Goal: Task Accomplishment & Management: Complete application form

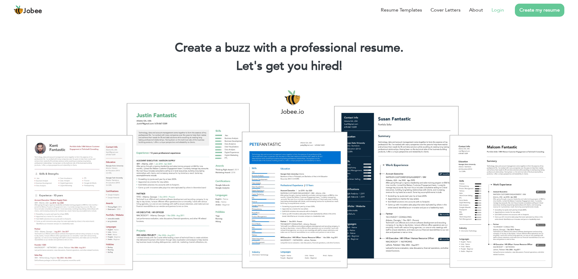
click at [498, 13] on link "Login" at bounding box center [498, 9] width 12 height 7
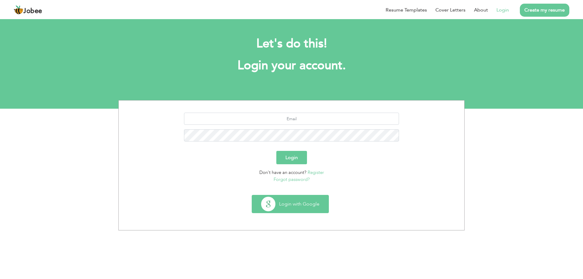
click at [294, 203] on button "Login with Google" at bounding box center [290, 204] width 76 height 18
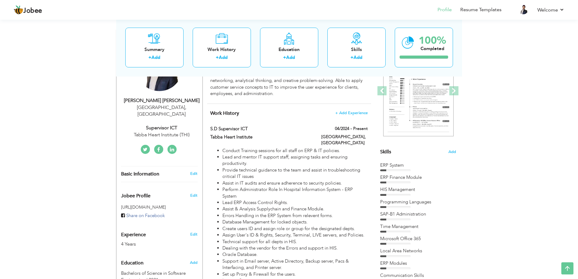
scroll to position [84, 0]
click at [155, 125] on div "Supervisor ICT" at bounding box center [161, 128] width 81 height 7
type input "[PERSON_NAME]"
type input "Haider"
type input "[PHONE_NUMBER]"
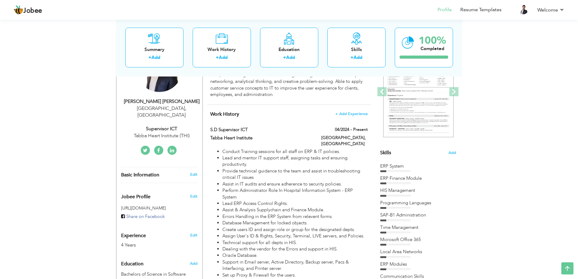
select select "number:166"
type input "[GEOGRAPHIC_DATA]"
select select "number:6"
type input "Tabba Heart Institute (THI)"
type input "Supervisor ICT"
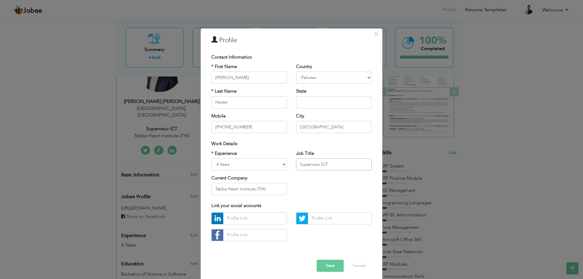
drag, startPoint x: 322, startPoint y: 165, endPoint x: 223, endPoint y: 167, distance: 99.0
click at [223, 167] on div "* Experience Entry Level Less than 1 Year 1 Year 2 Years 3 Years 4 Years 5 Year…" at bounding box center [291, 174] width 169 height 49
click at [323, 262] on button "Save" at bounding box center [330, 266] width 27 height 12
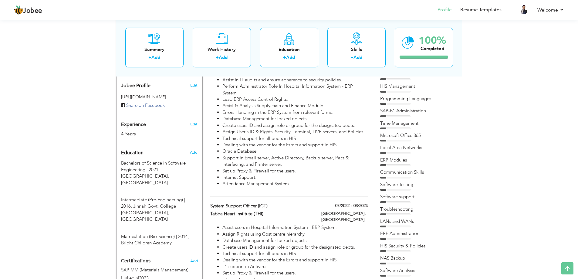
scroll to position [182, 0]
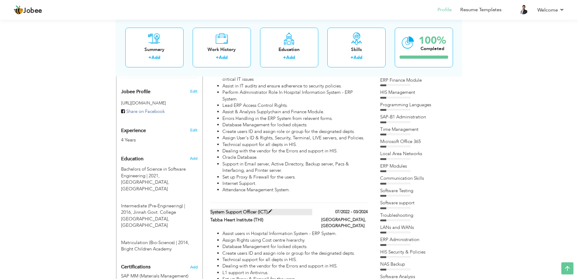
click at [272, 209] on span at bounding box center [270, 211] width 5 height 5
type input "System Support Officer (ICT)"
type input "Tabba Heart Institute (THI)"
type input "07/2022"
type input "03/2024"
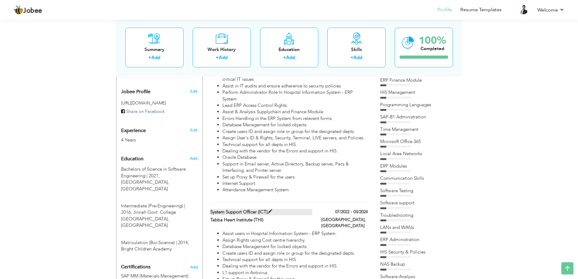
type input "[GEOGRAPHIC_DATA]"
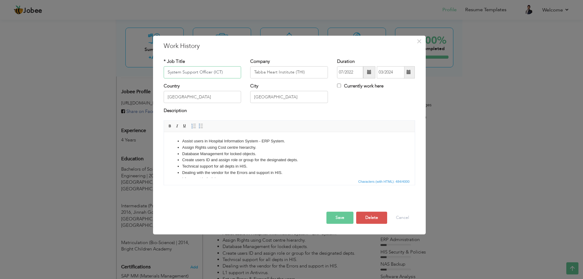
click at [198, 72] on input "System Support Officer (ICT)" at bounding box center [203, 72] width 78 height 12
click at [343, 217] on button "Save" at bounding box center [339, 218] width 27 height 12
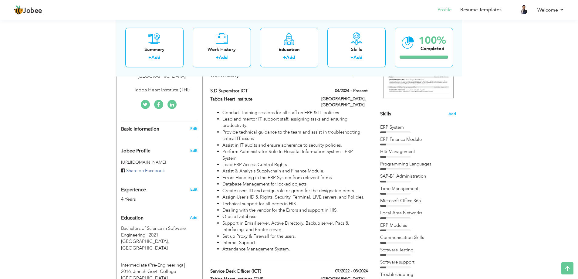
scroll to position [124, 0]
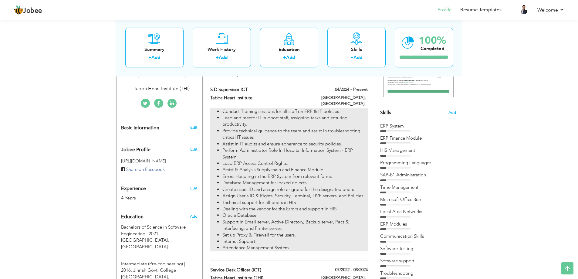
click at [339, 115] on li "Lead and mentor IT support staff, assigning tasks and ensuring productivity." at bounding box center [295, 121] width 145 height 13
type input "S.D Supervisor ICT"
type input "Tabba Heart Institute"
type input "04/2024"
checkbox input "true"
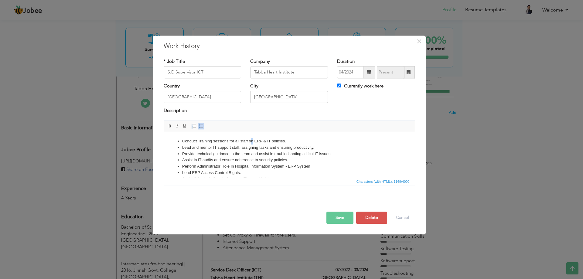
click at [252, 140] on li "Conduct Training sessions for all staff on ERP & IT policies." at bounding box center [289, 141] width 214 height 6
click at [349, 219] on button "Save" at bounding box center [339, 218] width 27 height 12
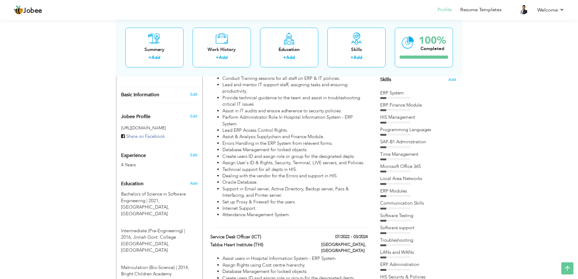
scroll to position [171, 0]
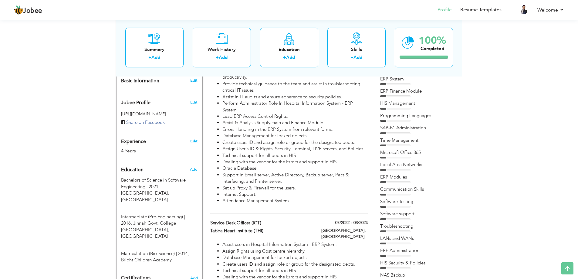
click at [195, 138] on link "Edit" at bounding box center [193, 140] width 7 height 5
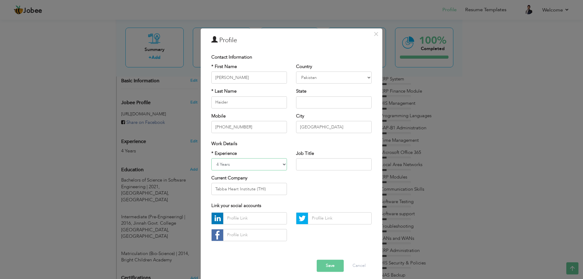
click at [219, 162] on select "Entry Level Less than 1 Year 1 Year 2 Years 3 Years 4 Years 5 Years 6 Years 7 Y…" at bounding box center [249, 164] width 76 height 12
select select "number:7"
click at [211, 158] on select "Entry Level Less than 1 Year 1 Year 2 Years 3 Years 4 Years 5 Years 6 Years 7 Y…" at bounding box center [249, 164] width 76 height 12
click at [330, 269] on button "Save" at bounding box center [330, 266] width 27 height 12
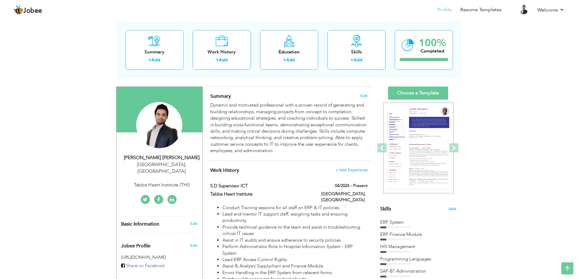
scroll to position [0, 0]
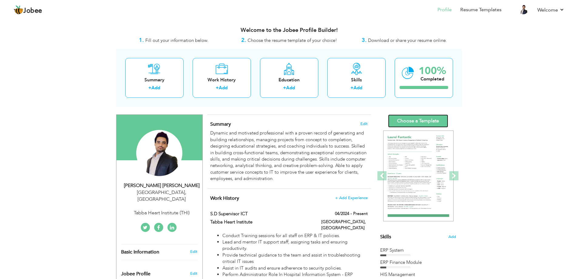
click at [427, 124] on link "Choose a Template" at bounding box center [418, 120] width 60 height 13
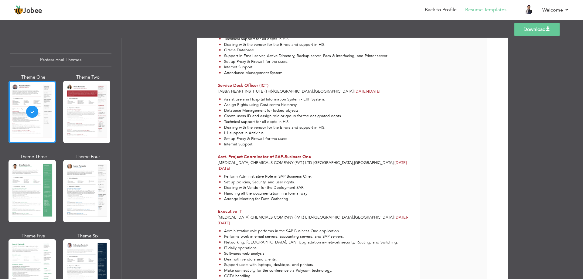
scroll to position [272, 0]
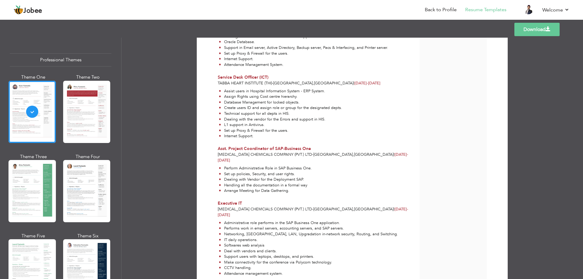
drag, startPoint x: 65, startPoint y: 3, endPoint x: 155, endPoint y: 35, distance: 96.1
click at [155, 35] on div "Templates Download" at bounding box center [291, 29] width 583 height 19
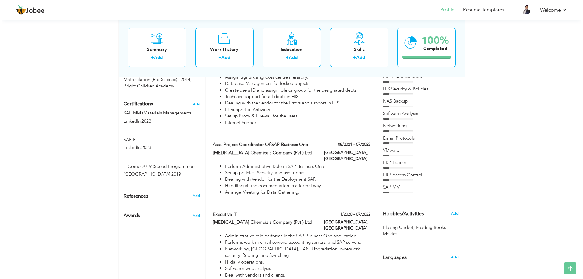
scroll to position [346, 0]
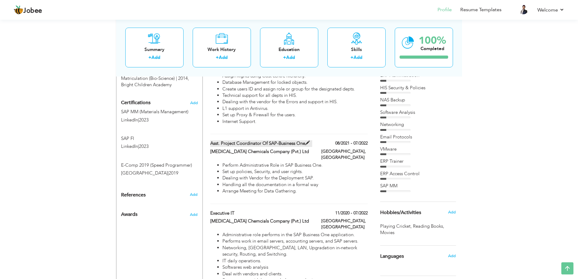
click at [278, 140] on label "Asst. Project Coordinator of SAP-Business One" at bounding box center [261, 143] width 102 height 6
type input "Asst. Project Coordinator of SAP-Business One"
type input "[MEDICAL_DATA] Chemicals Company (Pvt.) Ltd"
type input "08/2021"
type input "07/2022"
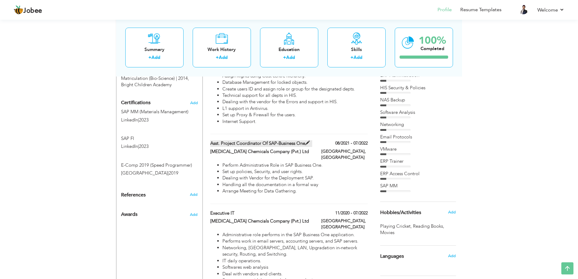
type input "[GEOGRAPHIC_DATA]"
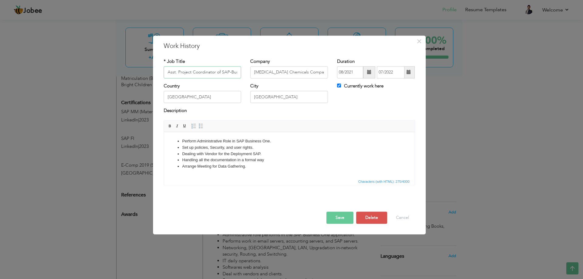
scroll to position [0, 18]
click at [175, 72] on input "Asst. Project Coordinator of SAP-Business One" at bounding box center [203, 72] width 78 height 12
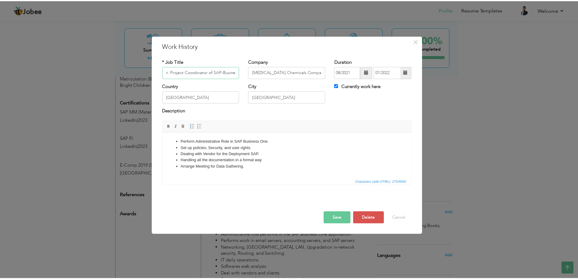
scroll to position [0, 0]
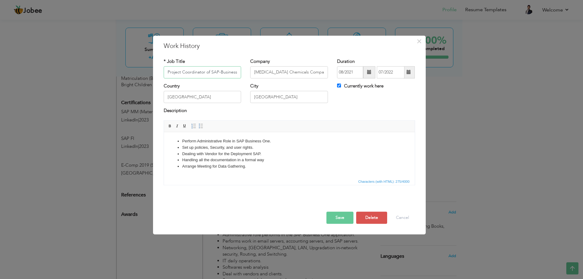
type input "Project Coordinator of SAP-Business One"
click at [341, 220] on button "Save" at bounding box center [339, 218] width 27 height 12
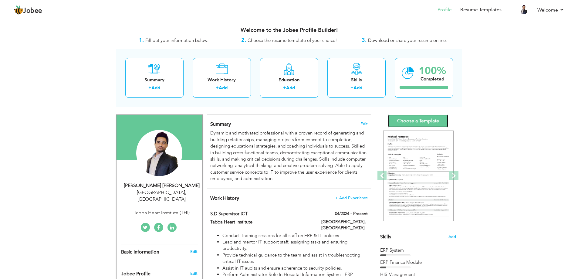
click at [403, 121] on link "Choose a Template" at bounding box center [418, 120] width 60 height 13
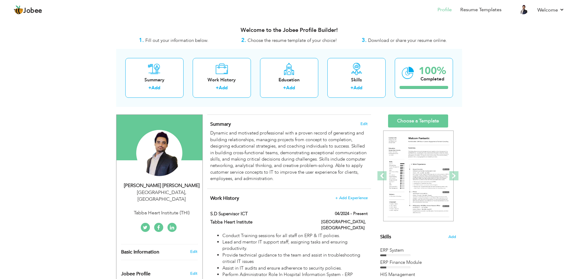
click at [170, 209] on div "Change Remove Muhammad Hassan Haider Karachi , Pakistan ×" at bounding box center [159, 175] width 77 height 120
click at [176, 209] on div "Tabba Heart Institute (THI)" at bounding box center [161, 212] width 81 height 7
select select "number:166"
select select "number:7"
type input "Tabba Heart Institute (THI)"
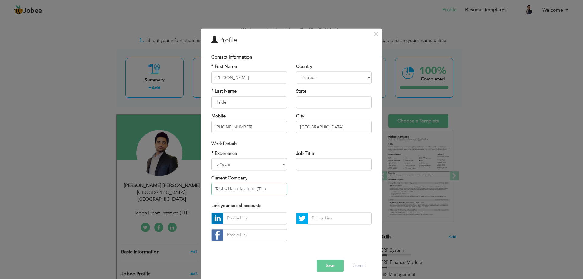
click at [211, 191] on input "Tabba Heart Institute (THI)" at bounding box center [249, 189] width 76 height 12
click at [333, 266] on button "Save" at bounding box center [330, 266] width 27 height 12
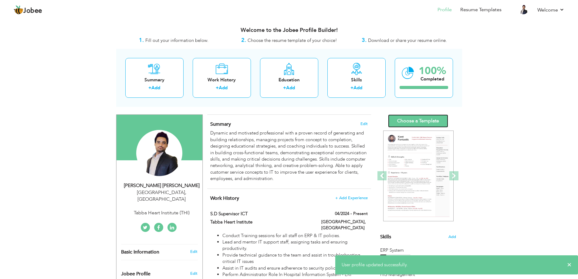
click at [428, 123] on link "Choose a Template" at bounding box center [418, 120] width 60 height 13
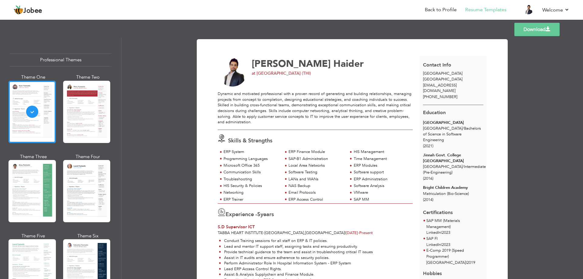
click at [61, 110] on div "Theme One Theme Two Theme Three Theme Four" at bounding box center [61, 193] width 102 height 238
click at [73, 103] on div at bounding box center [86, 112] width 47 height 62
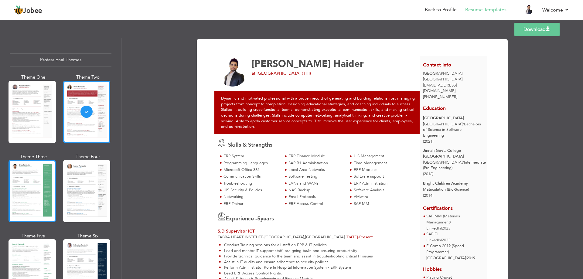
click at [46, 178] on div at bounding box center [31, 191] width 47 height 62
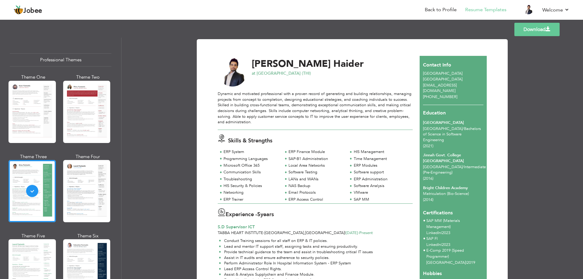
click at [93, 191] on div at bounding box center [86, 191] width 47 height 62
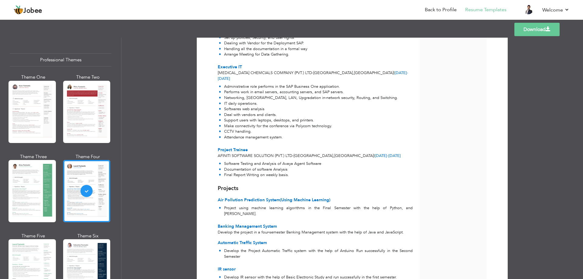
scroll to position [424, 0]
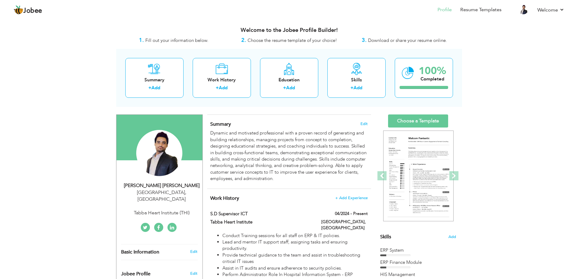
click at [181, 195] on div "[GEOGRAPHIC_DATA] , [GEOGRAPHIC_DATA]" at bounding box center [161, 196] width 81 height 14
select select "number:166"
select select "number:7"
type input "Tabba Heart Institute (THI)"
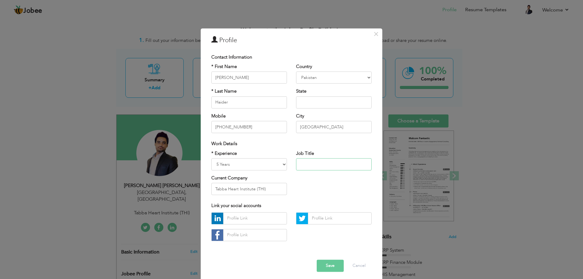
click at [311, 167] on input "text" at bounding box center [334, 164] width 76 height 12
type input "Supervisor ICT"
click at [331, 270] on button "Save" at bounding box center [330, 266] width 27 height 12
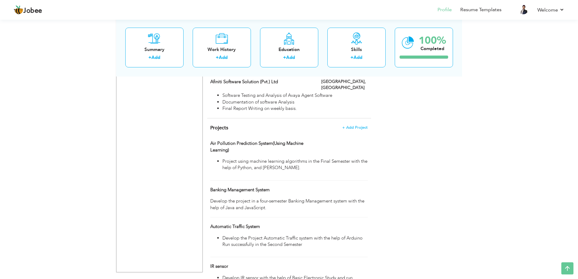
scroll to position [604, 0]
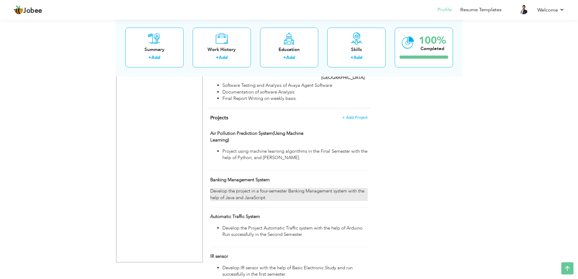
click at [243, 188] on div "Develop the project in a four-semester Banking Management system with the help …" at bounding box center [288, 194] width 157 height 13
type input "Banking Management System"
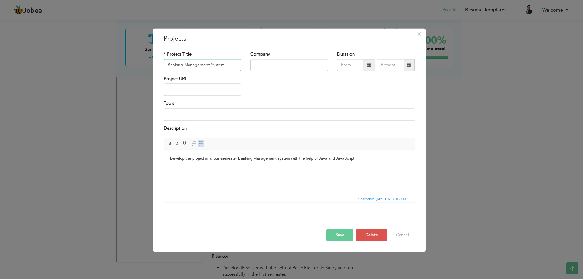
click at [201, 144] on span at bounding box center [201, 143] width 5 height 5
click at [335, 232] on button "Save" at bounding box center [339, 235] width 27 height 12
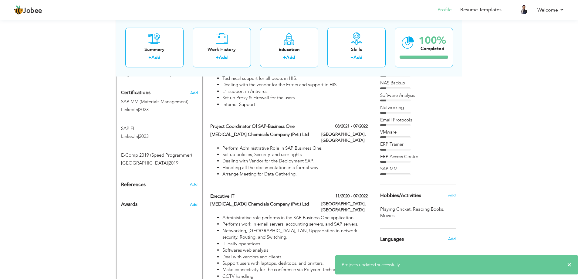
scroll to position [0, 0]
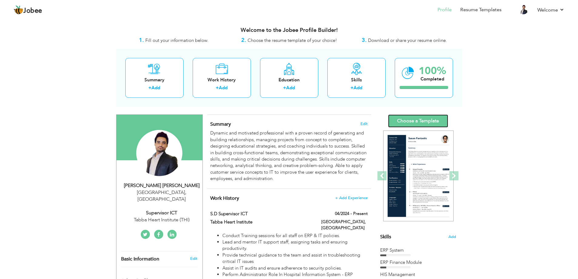
click at [423, 121] on link "Choose a Template" at bounding box center [418, 120] width 60 height 13
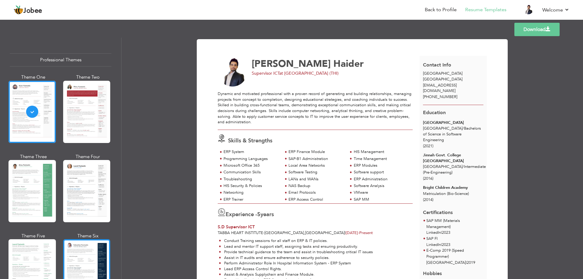
click at [94, 247] on div at bounding box center [86, 270] width 47 height 62
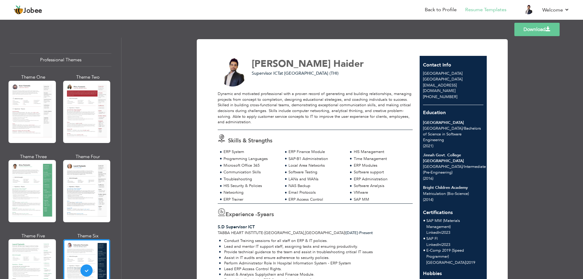
click at [542, 29] on link "Download" at bounding box center [536, 29] width 45 height 13
click at [83, 195] on div at bounding box center [86, 191] width 47 height 62
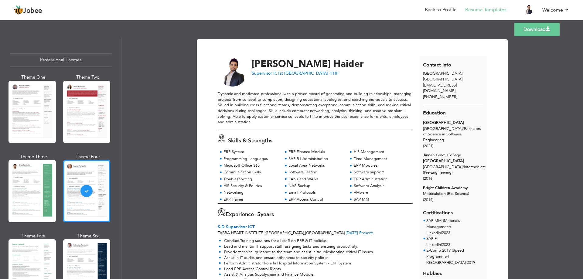
click at [532, 33] on link "Download" at bounding box center [536, 29] width 45 height 13
